Goal: Task Accomplishment & Management: Manage account settings

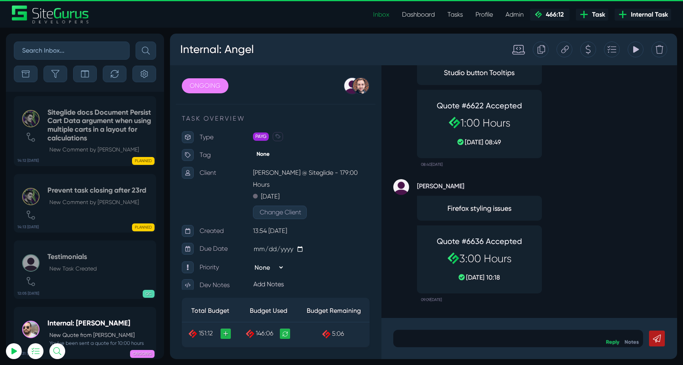
select select "0"
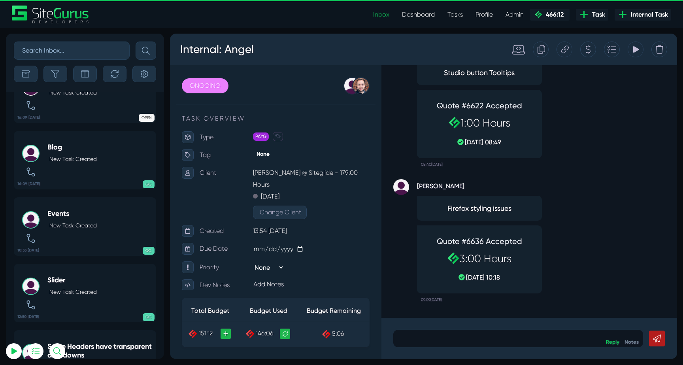
scroll to position [-2709, 0]
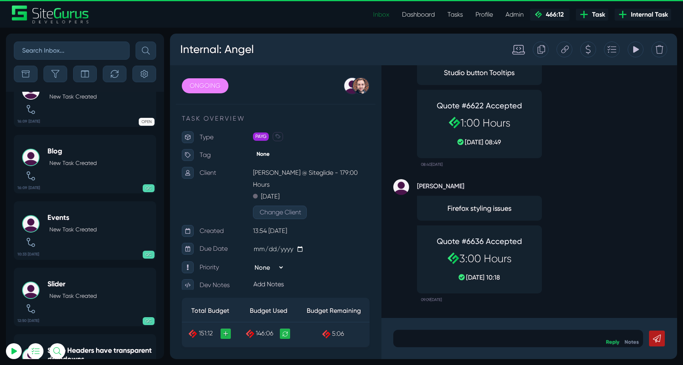
click at [387, 11] on link "Inbox" at bounding box center [381, 15] width 29 height 16
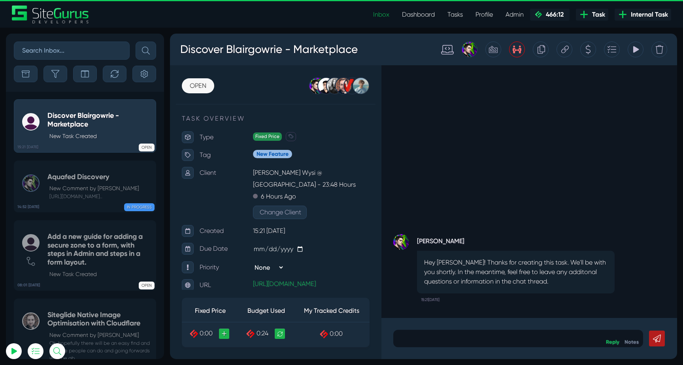
click at [55, 76] on icon "button" at bounding box center [55, 74] width 8 height 8
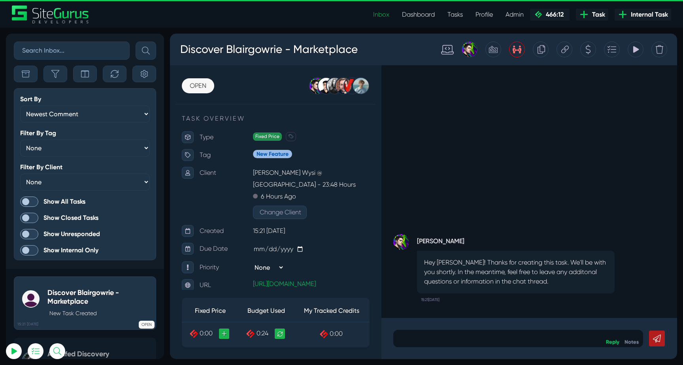
scroll to position [-2098, 0]
click at [30, 202] on span at bounding box center [29, 202] width 18 height 10
click at [0, 0] on input "Show All Tasks" at bounding box center [0, 0] width 0 height 0
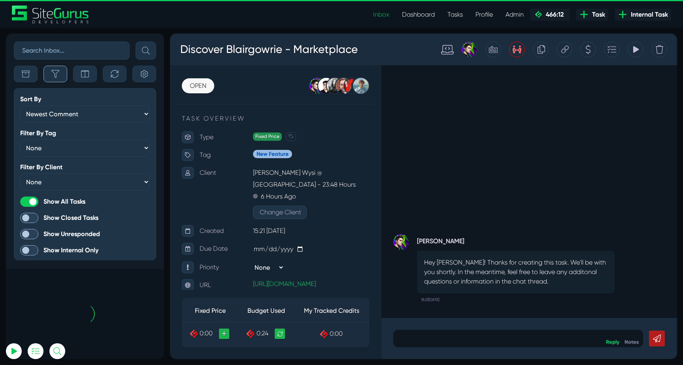
click at [50, 74] on button "button" at bounding box center [55, 74] width 24 height 17
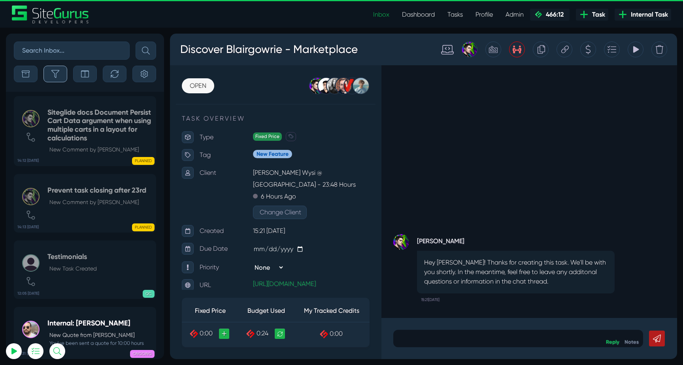
scroll to position [-31211, 0]
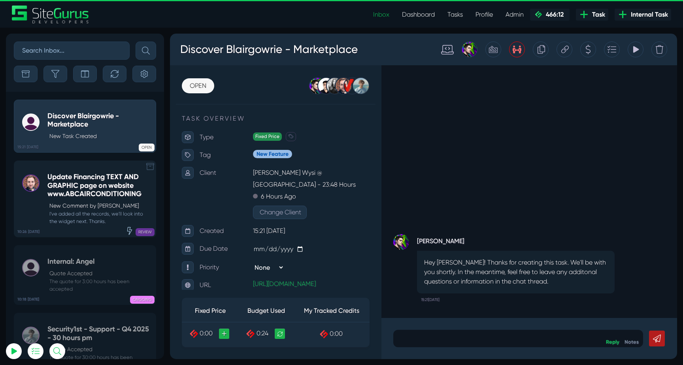
click at [66, 180] on h5 "Update Financing TEXT AND GRAPHIC page on website www.ABCAIRCONDITIONING" at bounding box center [99, 186] width 104 height 26
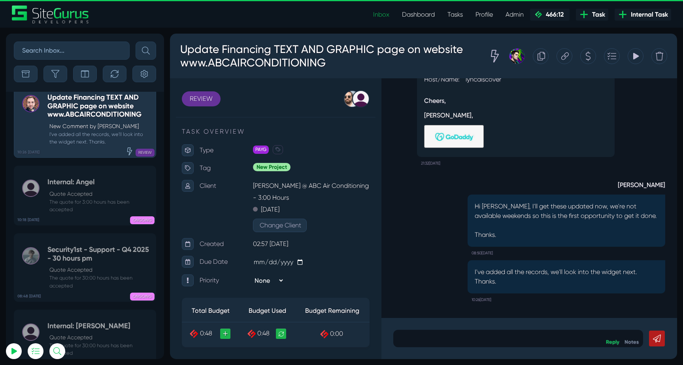
scroll to position [-31211, 0]
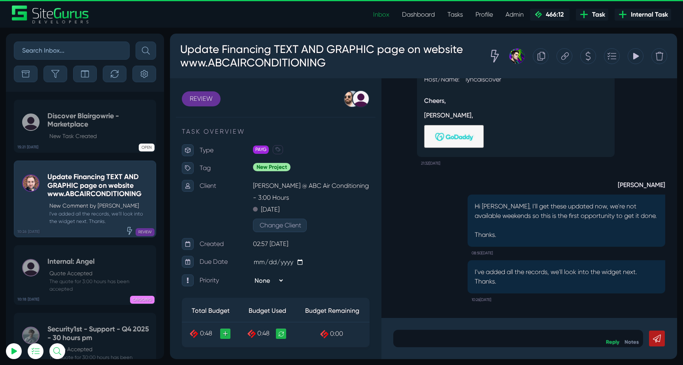
click at [406, 226] on div "Luke Wakefield Hi Karon, I'll get these updated now, we're not available weeken…" at bounding box center [529, 215] width 272 height 90
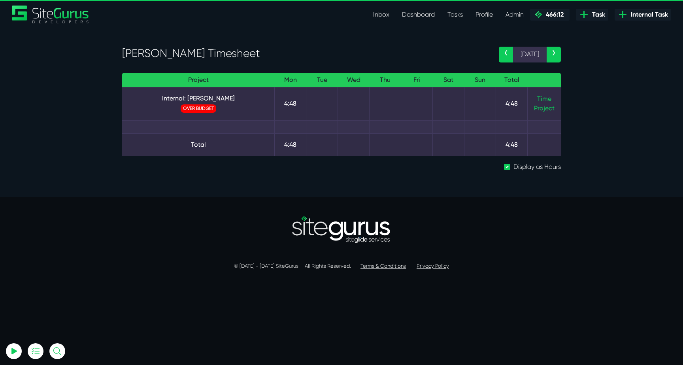
select select "0"
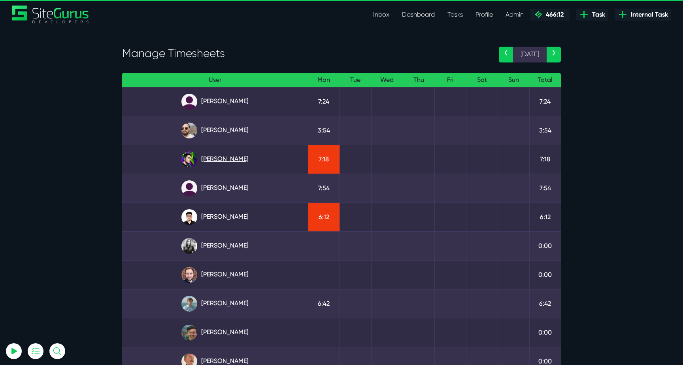
click at [231, 163] on link "Josh Carter" at bounding box center [214, 159] width 173 height 16
click at [226, 186] on link "Julianne Estras" at bounding box center [214, 188] width 173 height 16
click at [223, 213] on link "Kevin Abelgas" at bounding box center [214, 217] width 173 height 16
click at [226, 134] on link "Gary Purbrick" at bounding box center [214, 131] width 173 height 16
click at [226, 103] on link "Angel Dagondon" at bounding box center [214, 102] width 173 height 16
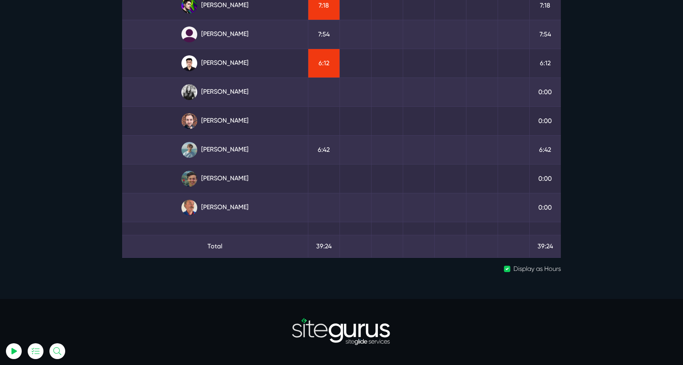
scroll to position [155, 0]
click at [229, 148] on link "Matt Jones" at bounding box center [214, 149] width 173 height 16
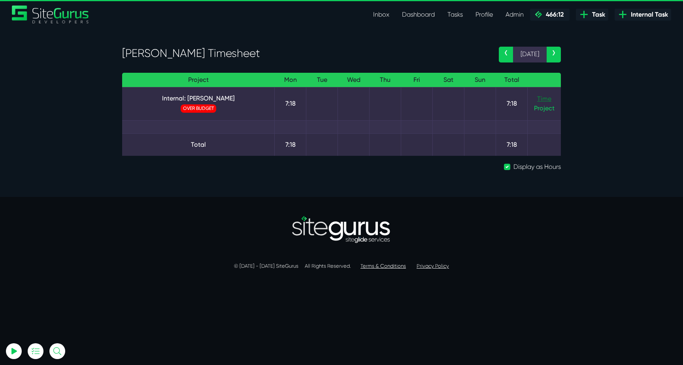
click at [539, 98] on link "Time" at bounding box center [544, 99] width 14 height 8
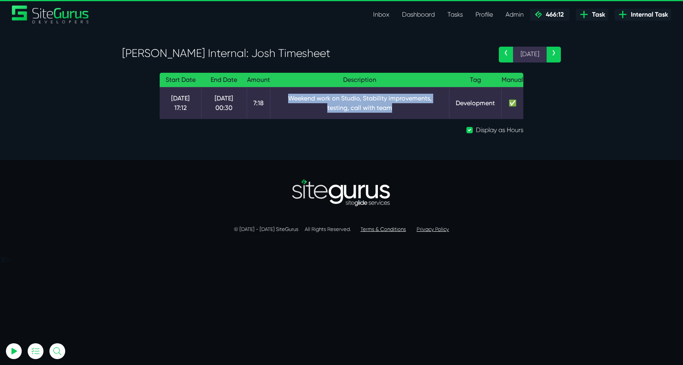
drag, startPoint x: 273, startPoint y: 96, endPoint x: 399, endPoint y: 106, distance: 125.7
click at [399, 106] on td "Weekend work on Studio, Stability improvements, testing, call with team" at bounding box center [360, 103] width 180 height 32
drag, startPoint x: 309, startPoint y: 99, endPoint x: 368, endPoint y: 106, distance: 59.3
click at [368, 106] on td "Weekend work on Studio, Stability improvements, testing, call with team" at bounding box center [360, 103] width 180 height 32
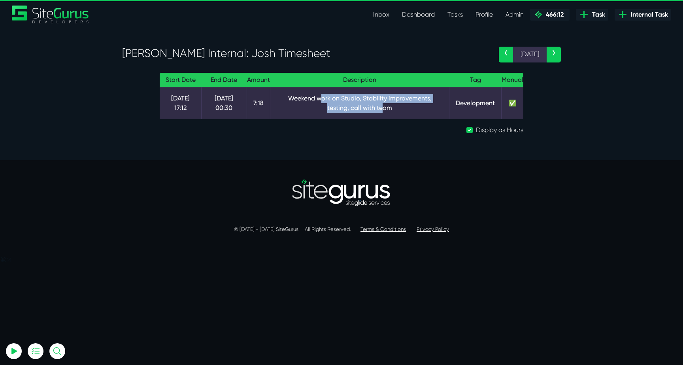
click at [368, 106] on td "Weekend work on Studio, Stability improvements, testing, call with team" at bounding box center [360, 103] width 180 height 32
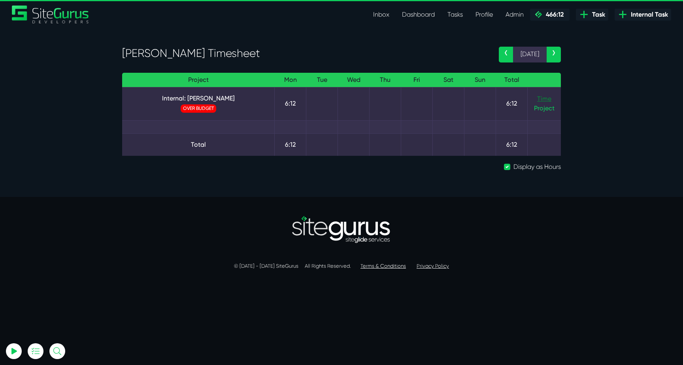
click at [541, 96] on link "Time" at bounding box center [544, 99] width 14 height 8
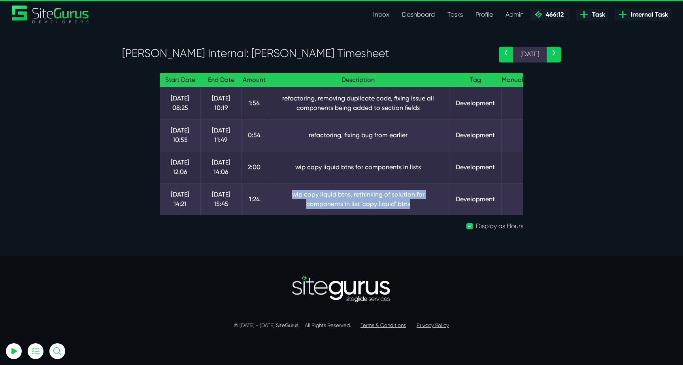
drag, startPoint x: 267, startPoint y: 193, endPoint x: 429, endPoint y: 202, distance: 162.0
click at [429, 202] on td "wip copy liquid btns, rethinking of solution for components in list 'copy liqui…" at bounding box center [358, 199] width 182 height 32
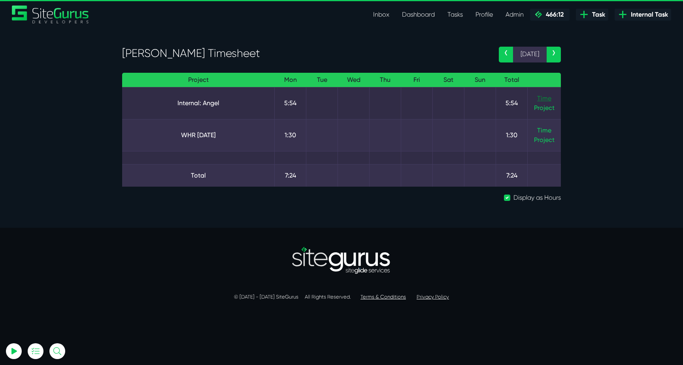
click at [549, 94] on link "Time" at bounding box center [544, 98] width 14 height 8
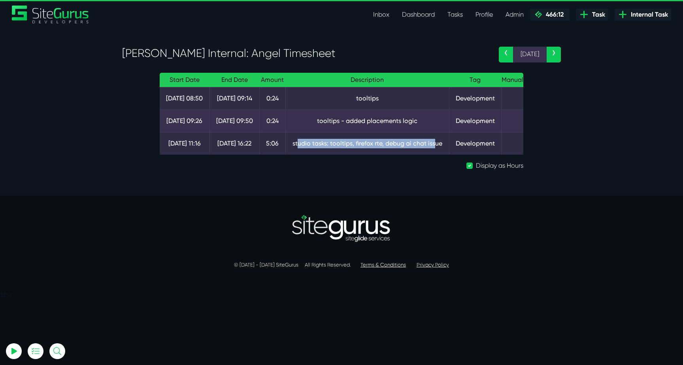
drag, startPoint x: 295, startPoint y: 141, endPoint x: 432, endPoint y: 147, distance: 136.6
click at [432, 147] on td "studio tasks: tooltips, firefox rte, debug ai chat issue" at bounding box center [367, 143] width 164 height 23
drag, startPoint x: 382, startPoint y: 145, endPoint x: 430, endPoint y: 145, distance: 47.8
click at [430, 145] on td "studio tasks: tooltips, firefox rte, debug ai chat issue" at bounding box center [367, 143] width 164 height 23
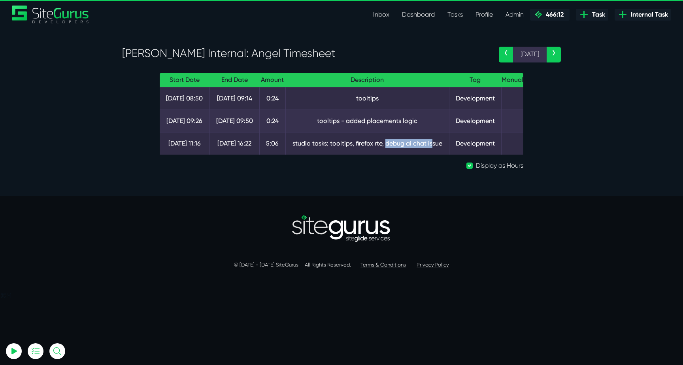
click at [430, 145] on td "studio tasks: tooltips, firefox rte, debug ai chat issue" at bounding box center [367, 143] width 164 height 23
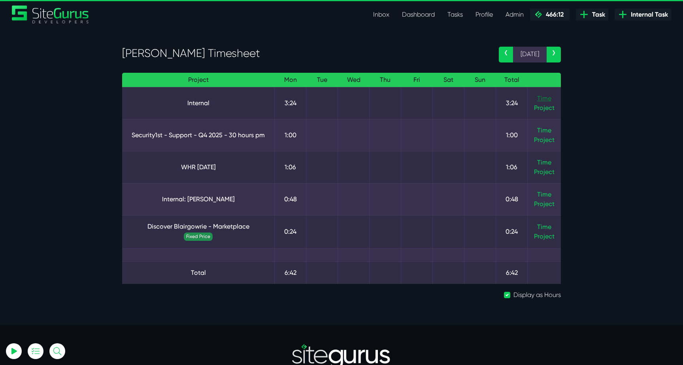
click at [548, 99] on link "Time" at bounding box center [544, 98] width 14 height 8
